Goal: Task Accomplishment & Management: Manage account settings

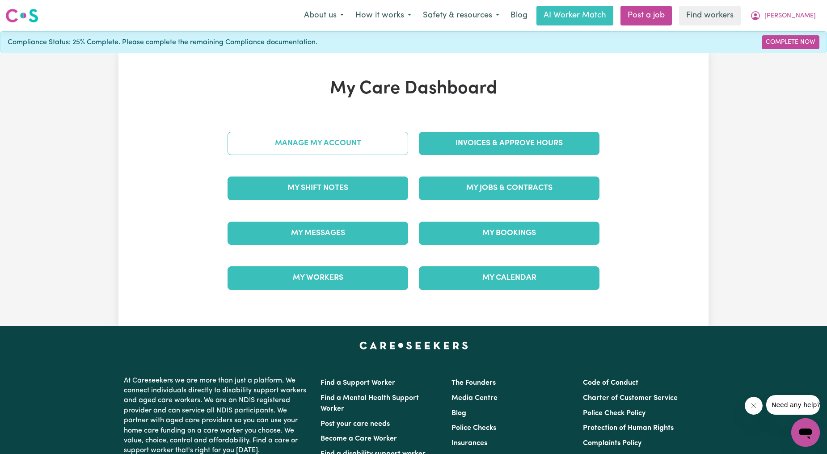
click at [379, 152] on link "Manage My Account" at bounding box center [317, 143] width 181 height 23
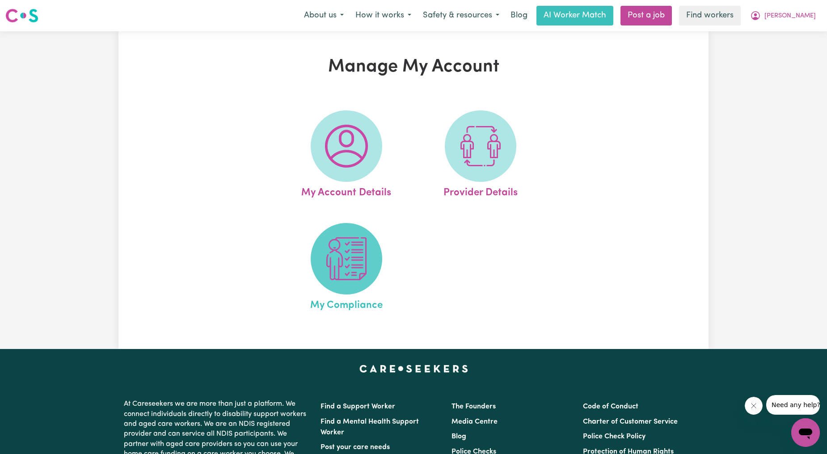
click at [314, 265] on span at bounding box center [347, 259] width 72 height 72
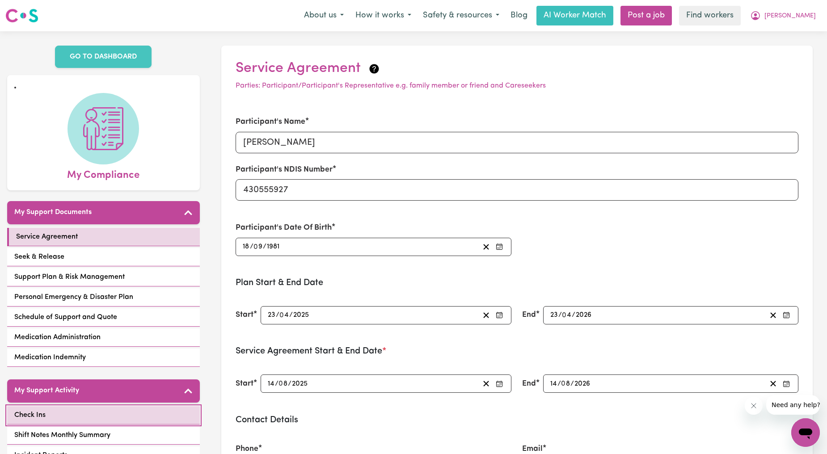
click at [97, 415] on link "Check Ins" at bounding box center [103, 415] width 193 height 18
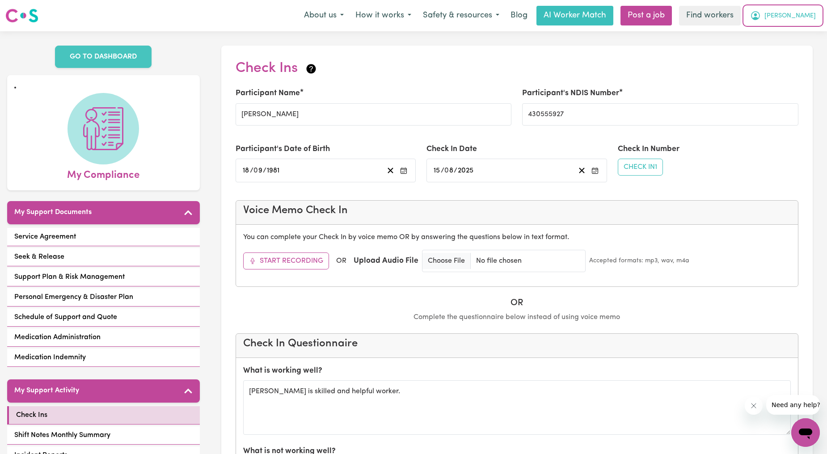
click at [801, 15] on button "[PERSON_NAME]" at bounding box center [782, 15] width 77 height 19
click at [790, 48] on link "Logout" at bounding box center [785, 51] width 71 height 17
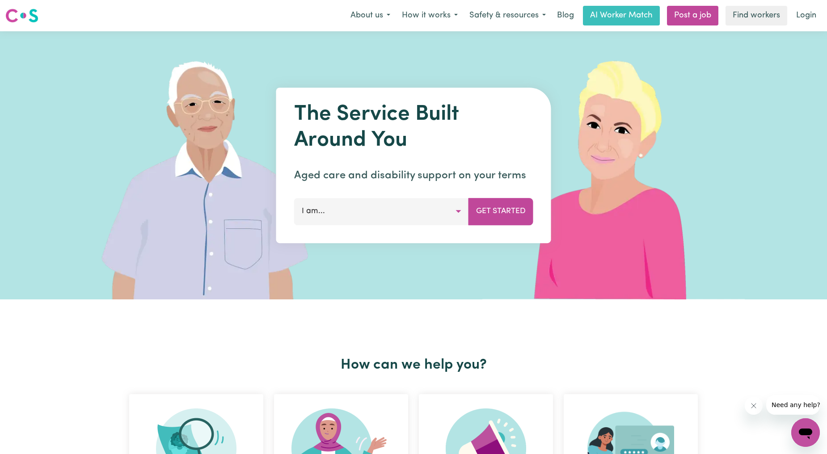
click at [805, 26] on nav "Menu About us How it works Safety & resources Blog AI Worker Match Post a job F…" at bounding box center [413, 15] width 827 height 31
click at [807, 19] on link "Login" at bounding box center [806, 16] width 31 height 20
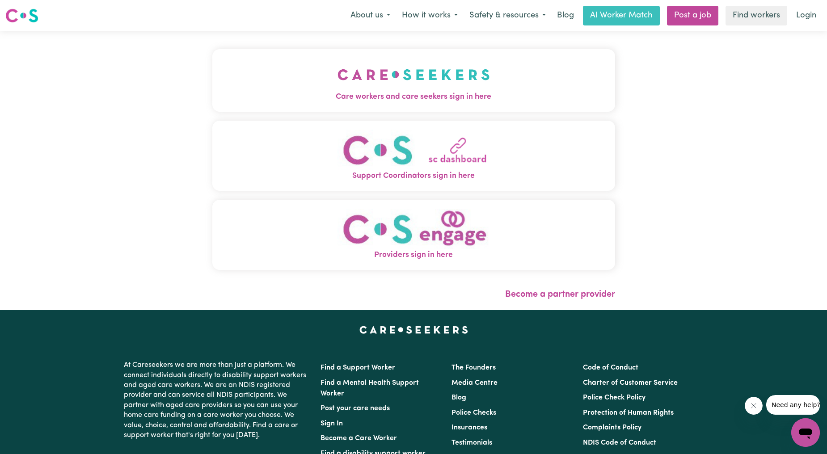
click at [343, 90] on img "Care workers and care seekers sign in here" at bounding box center [413, 74] width 152 height 33
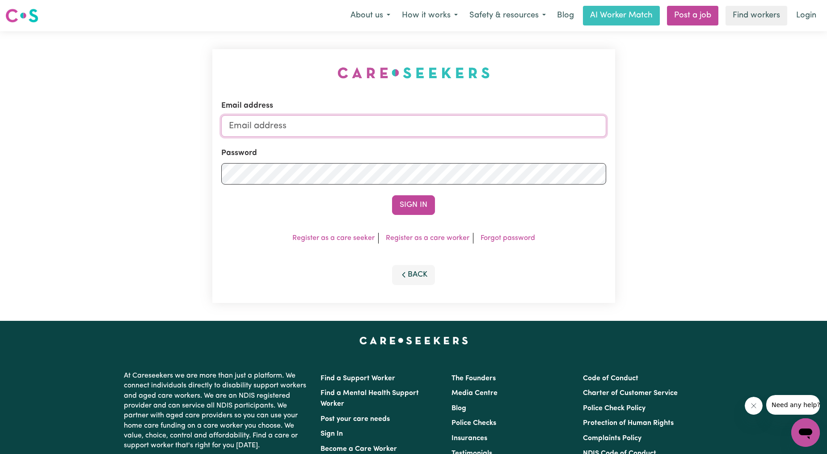
click at [355, 124] on input "Email address" at bounding box center [413, 125] width 385 height 21
drag, startPoint x: 275, startPoint y: 126, endPoint x: 484, endPoint y: 142, distance: 209.7
click at [484, 142] on form "Email address [EMAIL_ADDRESS][PERSON_NAME][DOMAIN_NAME] Password Sign In" at bounding box center [413, 157] width 385 height 115
type input "superuser~[EMAIL_ADDRESS][DOMAIN_NAME]"
click at [409, 202] on button "Sign In" at bounding box center [413, 205] width 43 height 20
